Goal: Communication & Community: Answer question/provide support

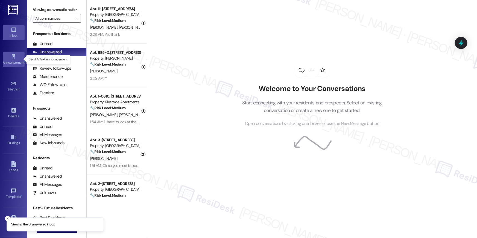
click at [13, 58] on icon at bounding box center [14, 57] width 6 height 6
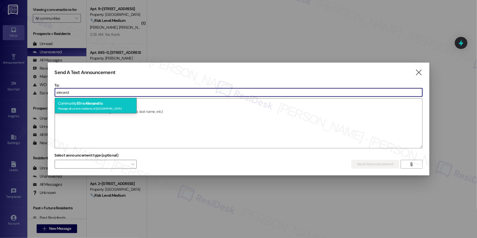
type input "alexand"
click at [105, 106] on div "Message all current residents of [GEOGRAPHIC_DATA]" at bounding box center [95, 108] width 75 height 5
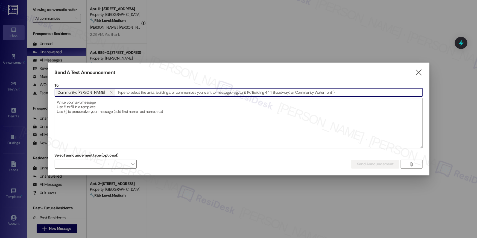
click at [118, 112] on textarea at bounding box center [238, 123] width 367 height 50
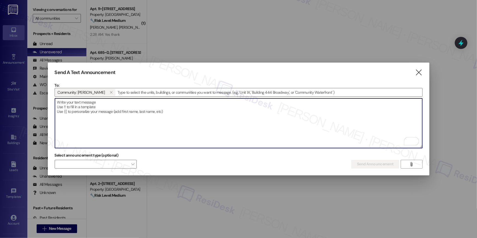
paste textarea "On [DATE], Elme Communities announced that it has entered into an agreement to …"
type textarea "On [DATE], Elme Communities announced that it has entered into an agreement to …"
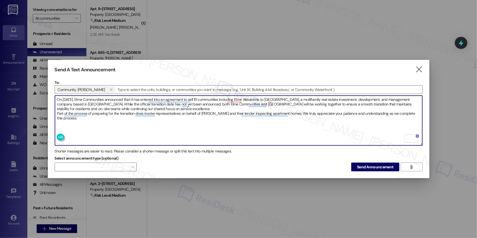
click at [191, 115] on textarea "On [DATE], Elme Communities announced that it has entered into an agreement to …" at bounding box center [238, 121] width 367 height 50
click at [271, 115] on textarea "On [DATE], Elme Communities announced that it has entered into an agreement to …" at bounding box center [238, 121] width 367 height 50
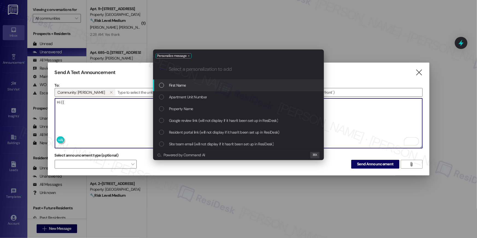
click at [234, 84] on div "First Name" at bounding box center [239, 85] width 160 height 6
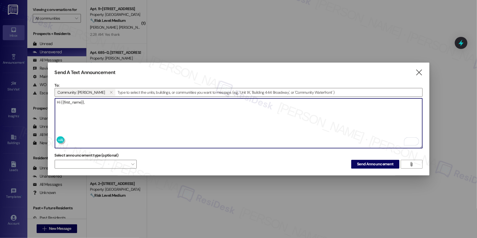
paste textarea "On [DATE], Elme Communities announced that it has entered into an agreement to …"
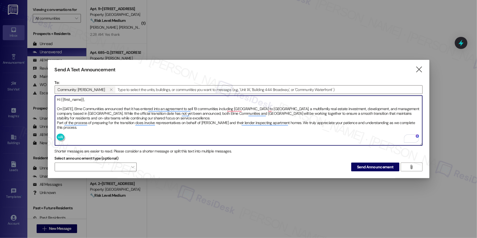
click at [330, 115] on textarea "Hi {{first_name}}, On [DATE], Elme Communities announced that it has entered in…" at bounding box center [238, 121] width 367 height 50
click at [199, 123] on textarea "Hi {{first_name}}, On [DATE], Elme Communities announced that it has entered in…" at bounding box center [238, 121] width 367 height 50
click at [227, 125] on textarea "Hi {{first_name}}, On [DATE], Elme Communities announced that it has entered in…" at bounding box center [238, 121] width 367 height 50
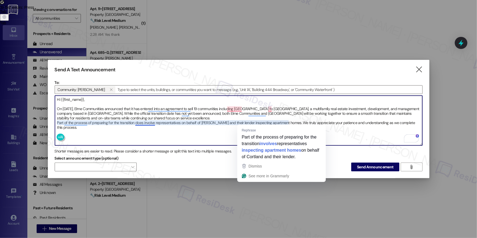
click at [287, 122] on textarea "Hi {{first_name}}, On [DATE], Elme Communities announced that it has entered in…" at bounding box center [238, 121] width 367 height 50
click at [357, 127] on textarea "Hi {{first_name}}, On [DATE], Elme Communities announced that it has entered in…" at bounding box center [238, 121] width 367 height 50
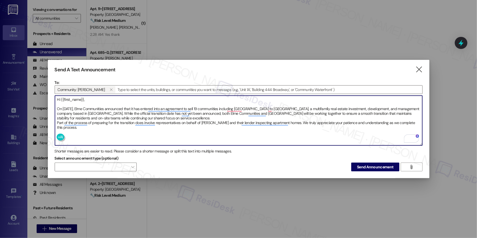
click at [290, 121] on textarea "Hi {{first_name}}, On [DATE], Elme Communities announced that it has entered in…" at bounding box center [238, 121] width 367 height 50
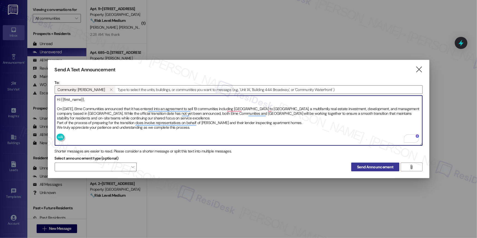
type textarea "Hi {{first_name}}, On [DATE], Elme Communities announced that it has entered in…"
click at [374, 164] on span "Send Announcement" at bounding box center [375, 167] width 36 height 6
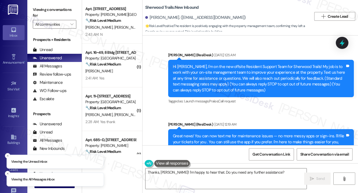
scroll to position [927, 0]
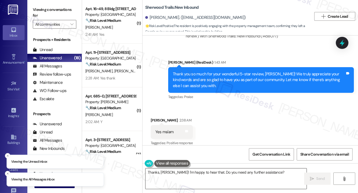
click at [183, 182] on textarea "Thanks, Lakendria! I'm happy to hear that. Do you need any further assistance?" at bounding box center [225, 179] width 161 height 20
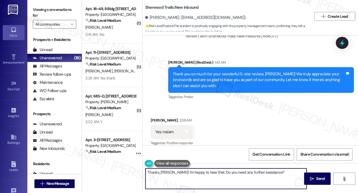
click at [174, 177] on textarea "Thanks, Lakendria! I'm happy to hear that. Do you need any further assistance?" at bounding box center [225, 179] width 161 height 20
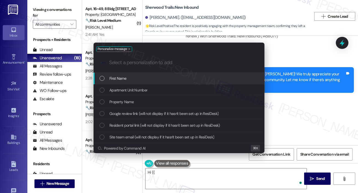
click at [154, 80] on div "First Name" at bounding box center [179, 78] width 160 height 6
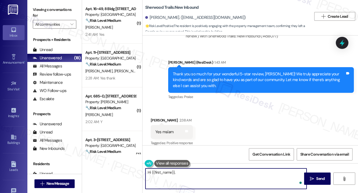
paste textarea "According to the site team, your account has been sent to the attorney for evic…"
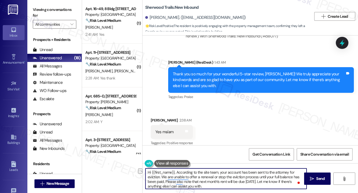
drag, startPoint x: 176, startPoint y: 173, endPoint x: 203, endPoint y: 173, distance: 27.1
click at [203, 173] on textarea "Hi {{first_name}}, According to the site team, your account has been sent to th…" at bounding box center [225, 179] width 161 height 20
click at [237, 172] on textarea "Hi {{first_name}}, I just got an update from the site team, your account has be…" at bounding box center [225, 179] width 161 height 20
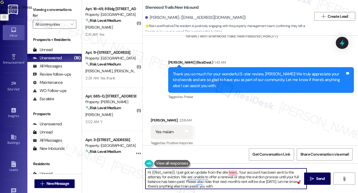
click at [251, 181] on textarea "Hi {{first_name}}, I just got an update from the site team,. Your account has b…" at bounding box center [225, 179] width 161 height 20
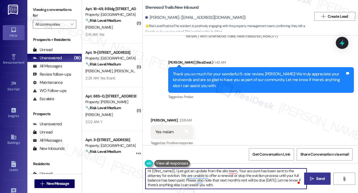
type textarea "Hi {{first_name}}, I just got an update from the site team,. Your account has b…"
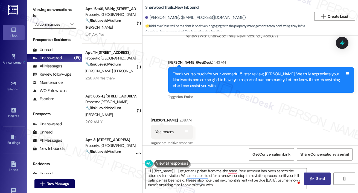
click at [312, 176] on span " Send" at bounding box center [317, 179] width 17 height 6
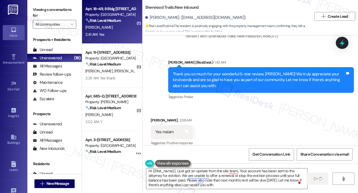
scroll to position [0, 0]
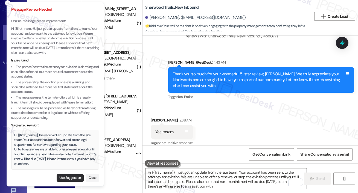
click at [65, 176] on button "Use Suggestion" at bounding box center [70, 178] width 27 height 8
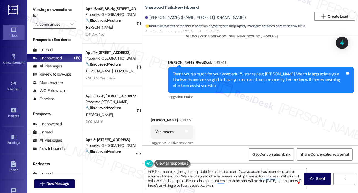
scroll to position [1, 0]
click at [312, 180] on icon "" at bounding box center [312, 179] width 4 height 4
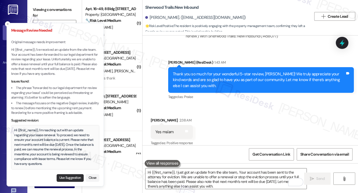
click at [65, 176] on button "Use Suggestion" at bounding box center [70, 178] width 27 height 8
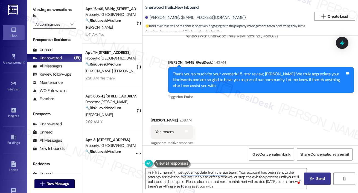
click at [320, 181] on span "Send" at bounding box center [320, 179] width 8 height 6
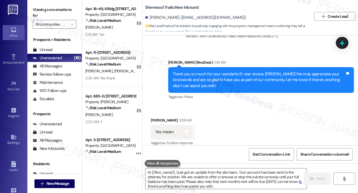
scroll to position [927, 0]
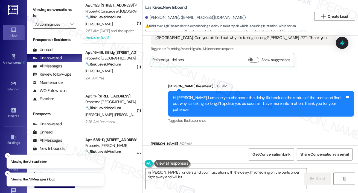
scroll to position [2061, 0]
